Goal: Submit feedback/report problem

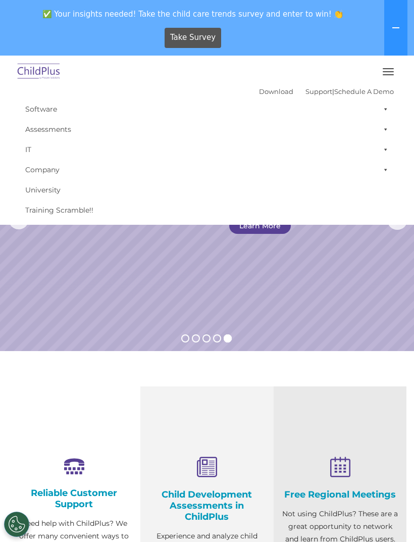
select select "MEDIUM"
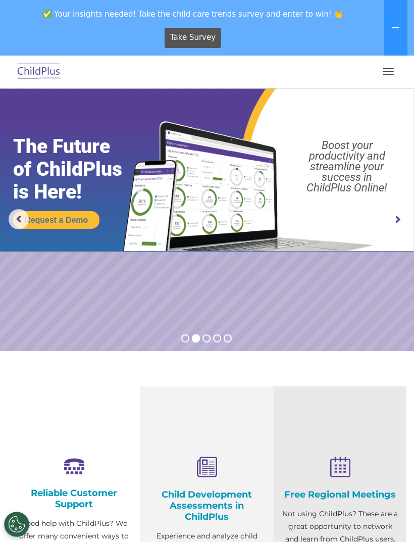
select select "MEDIUM"
click at [400, 225] on rs-arrow at bounding box center [397, 219] width 20 height 20
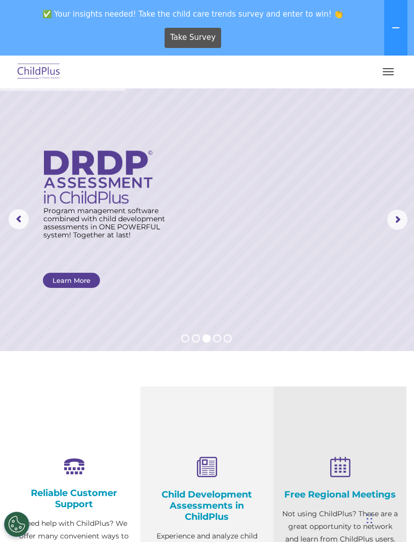
click at [396, 219] on rs-arrow at bounding box center [397, 219] width 20 height 20
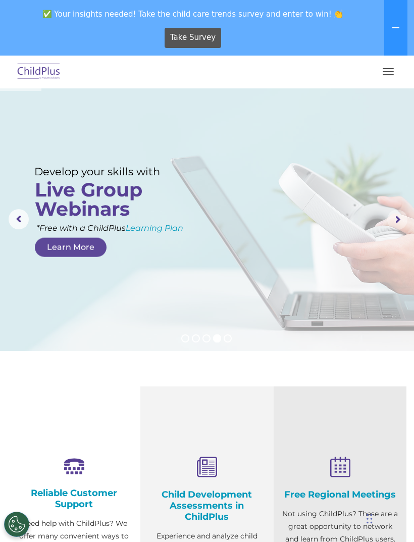
click at [400, 220] on rs-arrow at bounding box center [397, 219] width 20 height 20
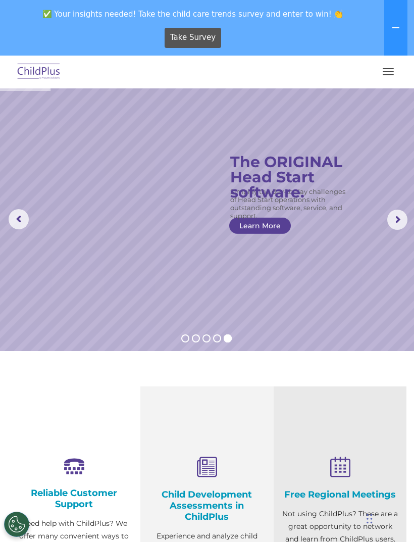
click at [397, 222] on rs-arrow at bounding box center [397, 219] width 20 height 20
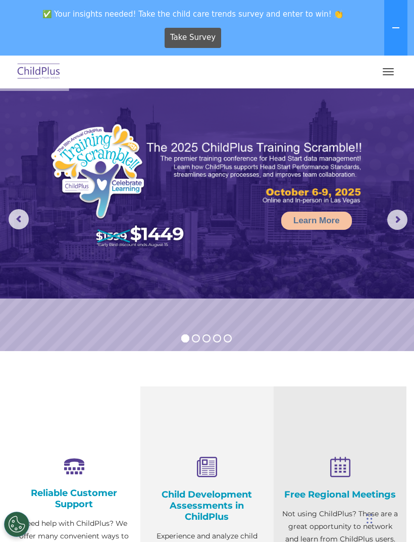
click at [399, 216] on rs-arrow at bounding box center [397, 219] width 20 height 20
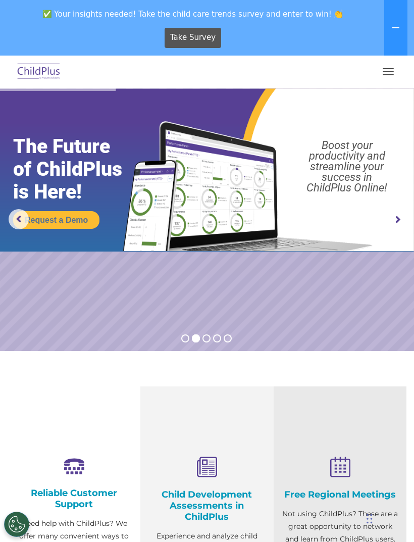
click at [399, 223] on rs-arrow at bounding box center [397, 219] width 20 height 20
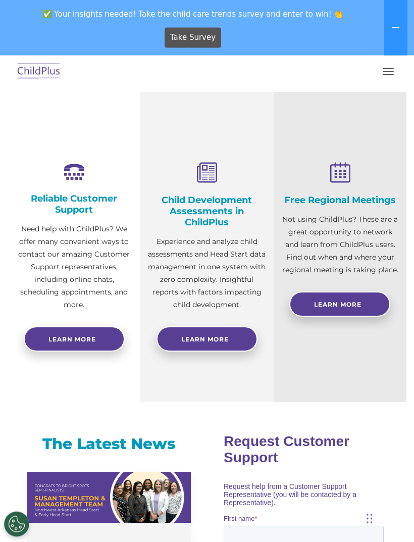
scroll to position [296, 0]
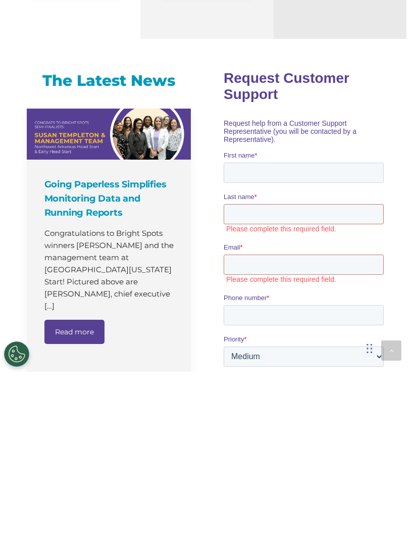
click at [356, 368] on form "Request Customer Support Request help from a Customer Support Representative (y…" at bounding box center [305, 368] width 164 height 616
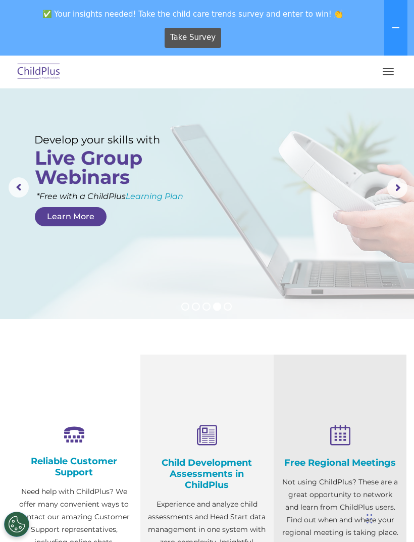
scroll to position [0, 0]
